Goal: Find specific page/section: Find specific page/section

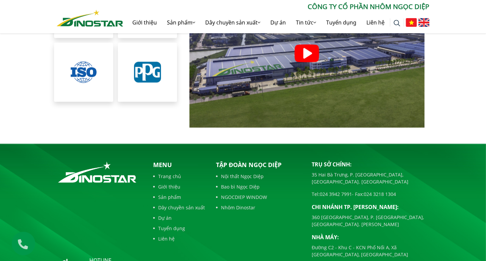
scroll to position [1450, 0]
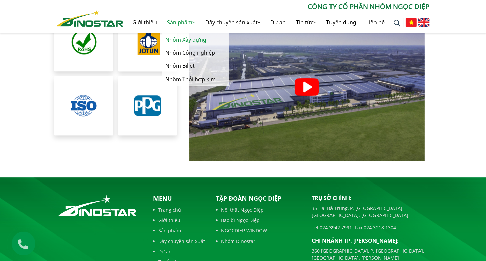
click at [181, 42] on link "Nhôm Xây dựng" at bounding box center [195, 39] width 67 height 13
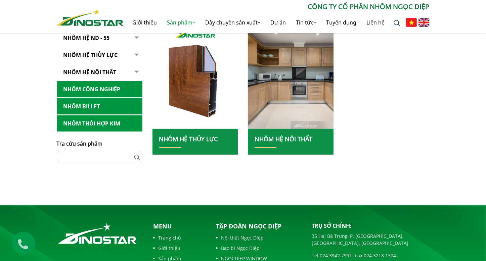
scroll to position [269, 0]
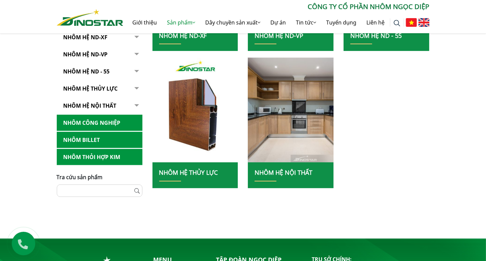
click at [102, 106] on link "Nhôm hệ nội thất" at bounding box center [100, 106] width 86 height 16
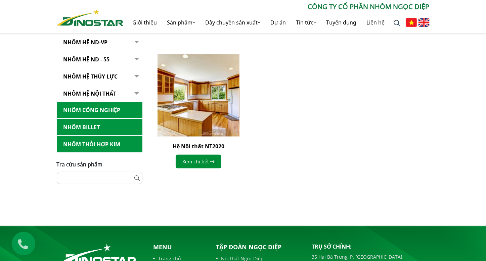
scroll to position [101, 0]
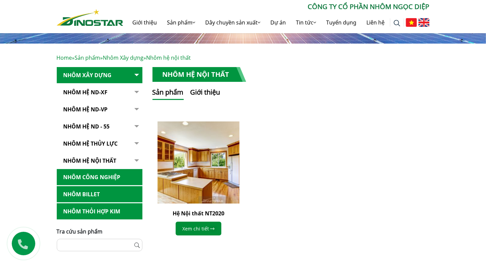
click at [99, 110] on link "Nhôm Hệ ND-VP" at bounding box center [100, 109] width 86 height 16
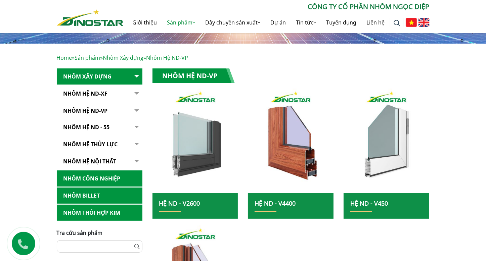
scroll to position [34, 0]
